Goal: Task Accomplishment & Management: Use online tool/utility

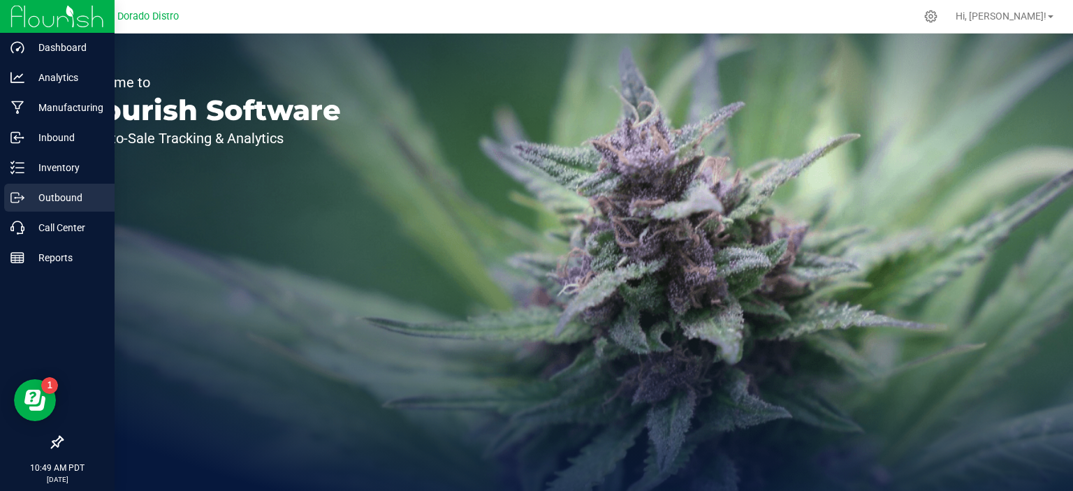
click at [24, 203] on p "Outbound" at bounding box center [66, 197] width 84 height 17
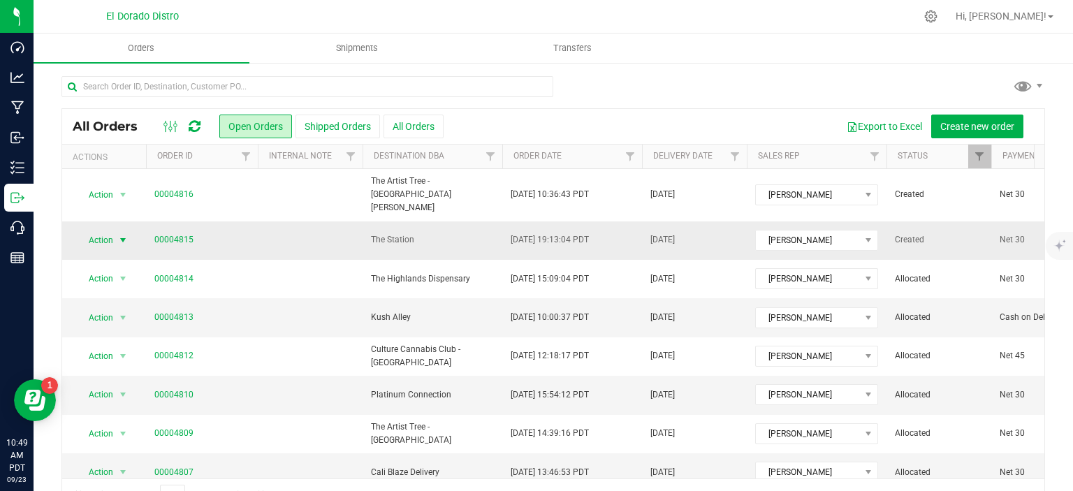
click at [119, 235] on span "select" at bounding box center [122, 240] width 11 height 11
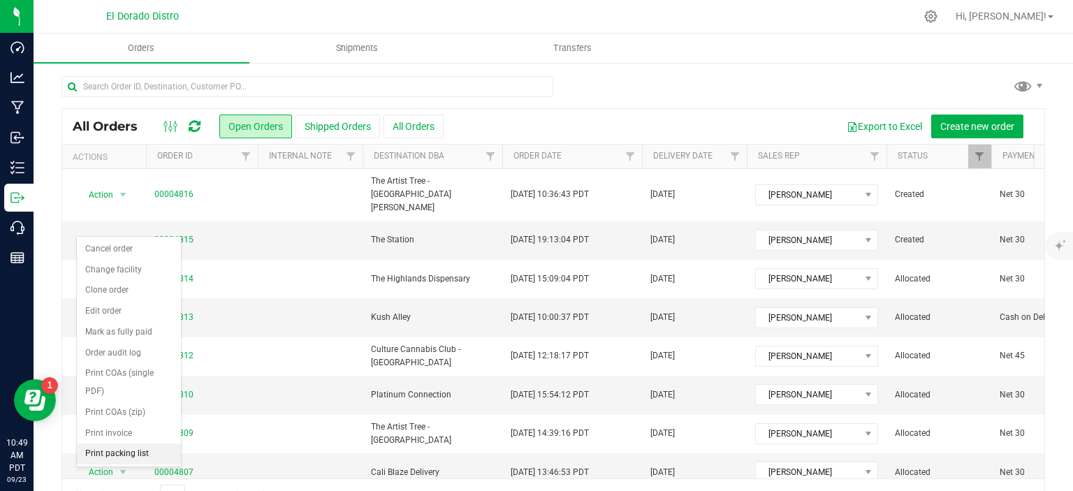
click at [145, 456] on li "Print packing list" at bounding box center [129, 454] width 104 height 21
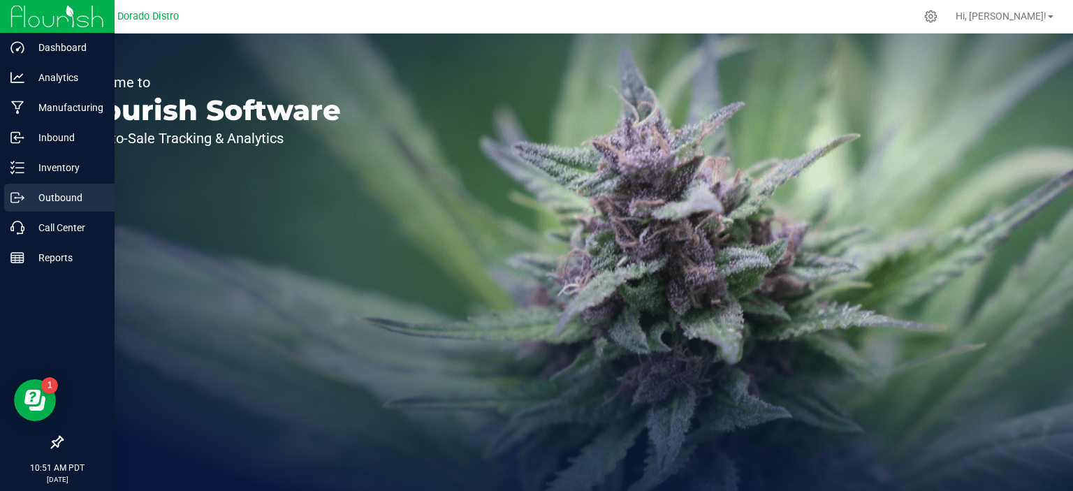
click at [16, 188] on div "Outbound" at bounding box center [59, 198] width 110 height 28
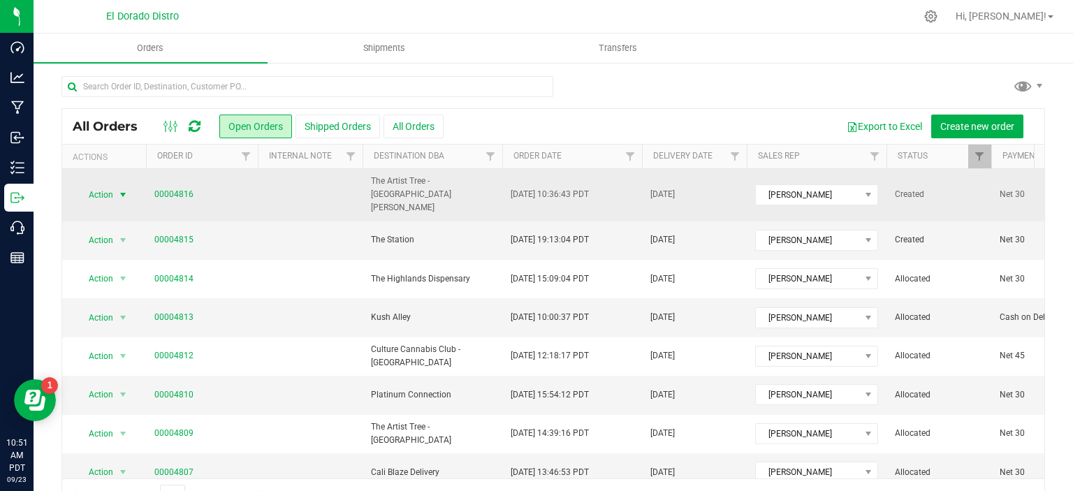
click at [123, 189] on span "select" at bounding box center [122, 194] width 11 height 11
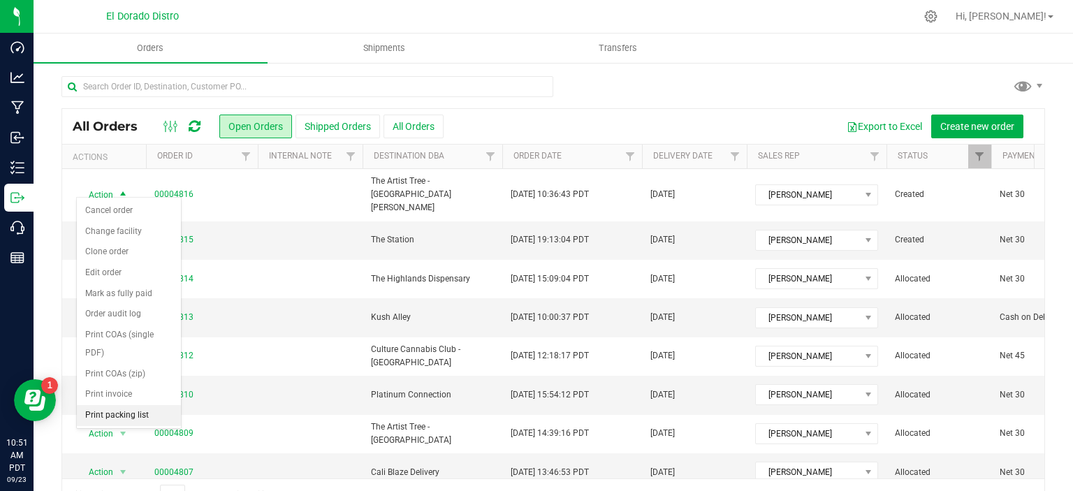
click at [124, 416] on li "Print packing list" at bounding box center [129, 415] width 104 height 21
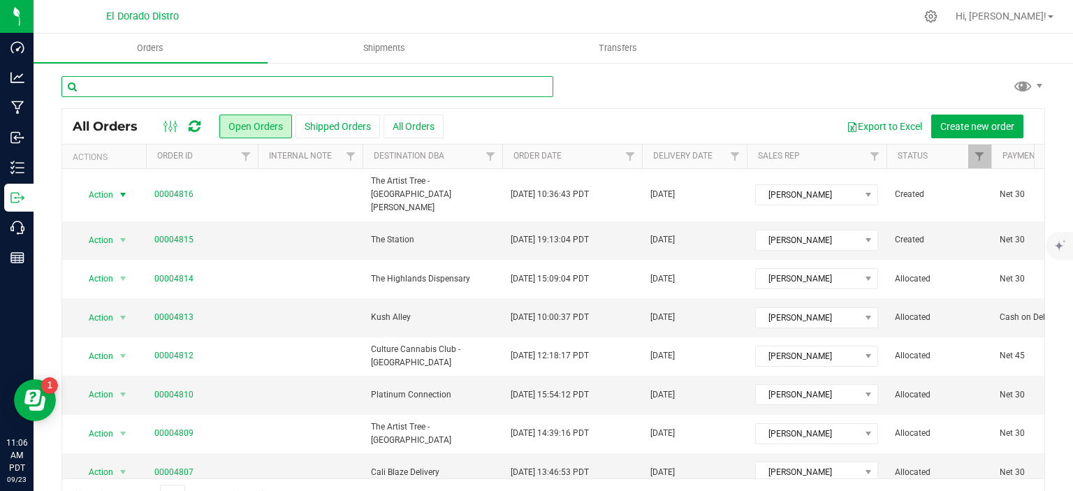
click at [251, 80] on input "text" at bounding box center [307, 86] width 492 height 21
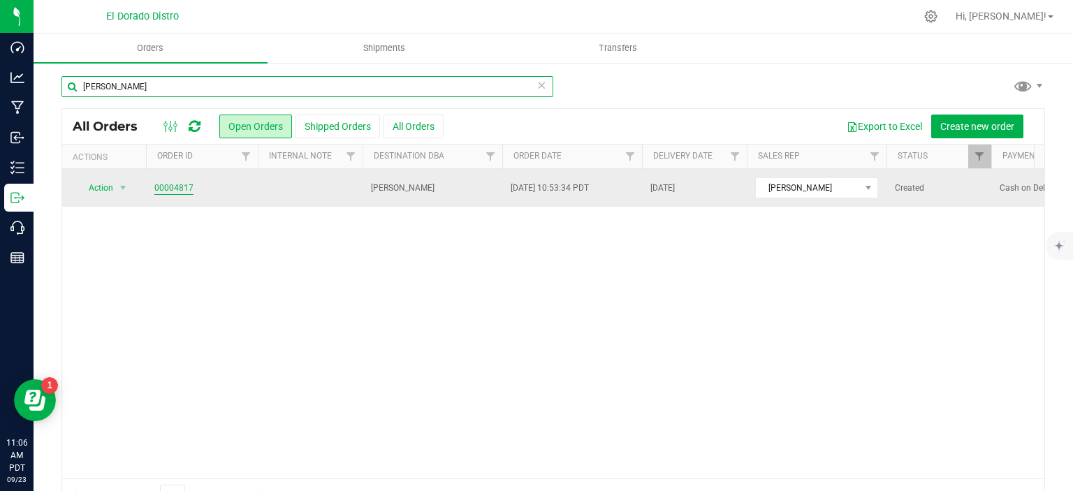
type input "[PERSON_NAME]"
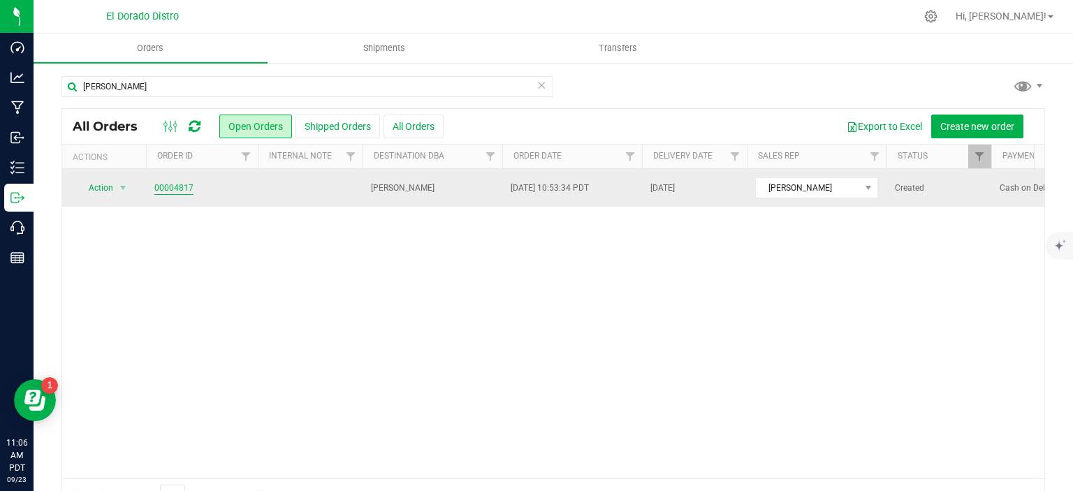
click at [179, 187] on link "00004817" at bounding box center [173, 188] width 39 height 13
